Goal: Find specific page/section: Find specific page/section

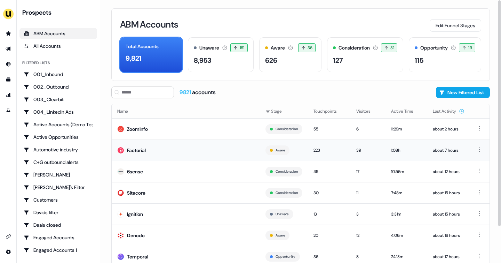
scroll to position [42, 0]
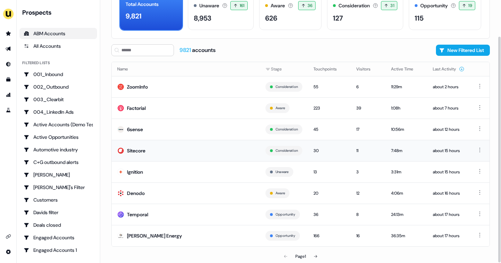
click at [172, 155] on td "Sitecore" at bounding box center [186, 150] width 148 height 21
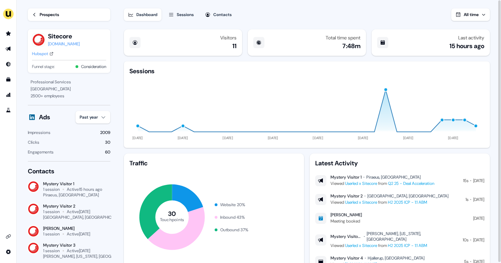
click at [41, 16] on div "Prospects" at bounding box center [50, 14] width 20 height 7
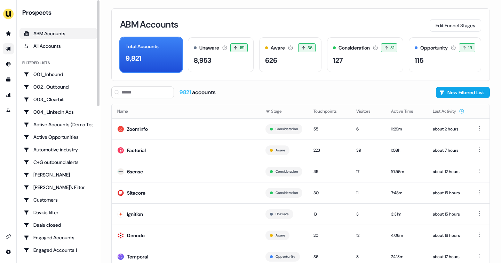
click at [10, 51] on icon "Go to outbound experience" at bounding box center [9, 49] width 6 height 6
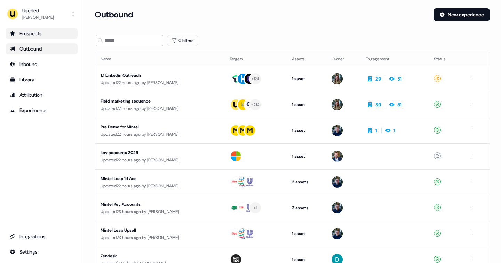
click at [58, 37] on link "Prospects" at bounding box center [42, 33] width 72 height 11
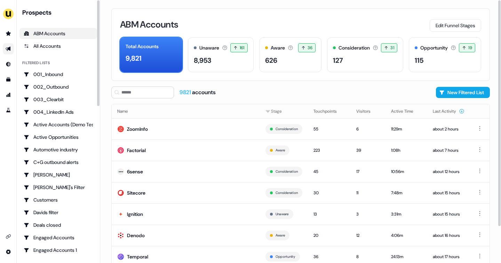
click at [11, 48] on link "Go to outbound experience" at bounding box center [8, 48] width 11 height 11
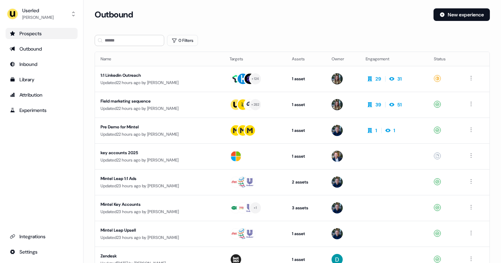
click at [36, 35] on div "Prospects" at bounding box center [42, 33] width 64 height 7
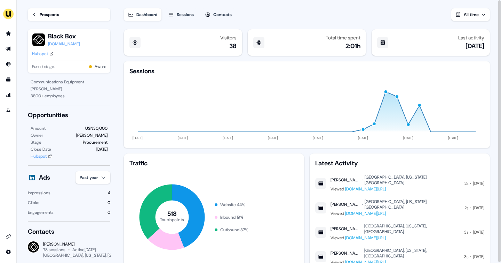
click at [47, 13] on div "Prospects" at bounding box center [50, 14] width 20 height 7
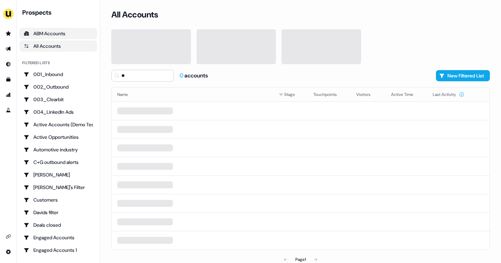
click at [54, 32] on div "ABM Accounts" at bounding box center [58, 33] width 69 height 7
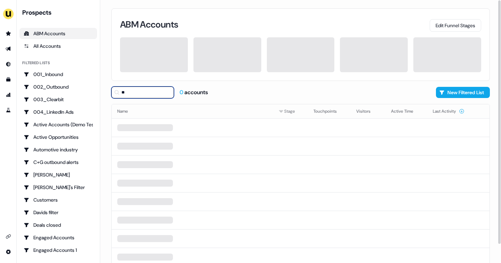
click at [135, 96] on input "**" at bounding box center [142, 92] width 63 height 12
